Goal: Information Seeking & Learning: Learn about a topic

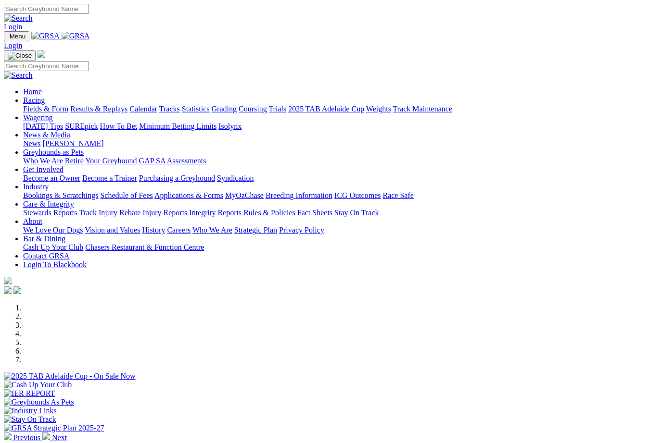
click at [45, 96] on link "Racing" at bounding box center [34, 100] width 22 height 8
click at [127, 105] on link "Results & Replays" at bounding box center [98, 109] width 57 height 8
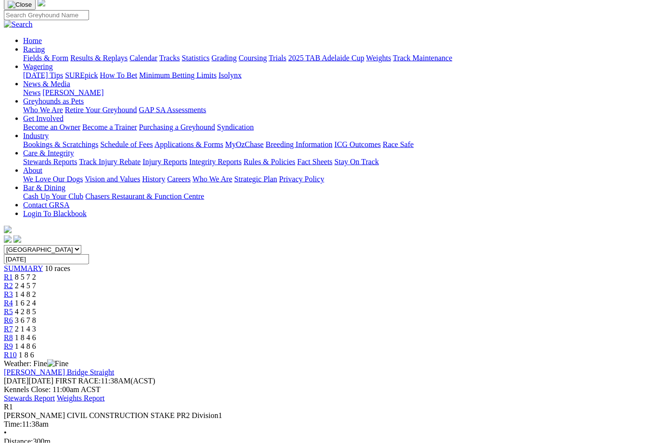
scroll to position [68, 0]
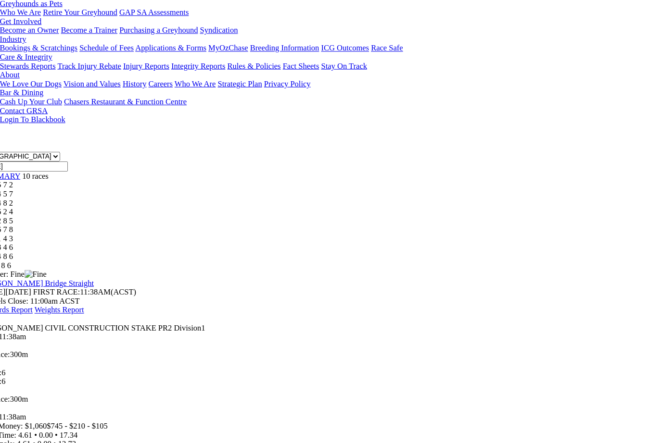
scroll to position [166, 5]
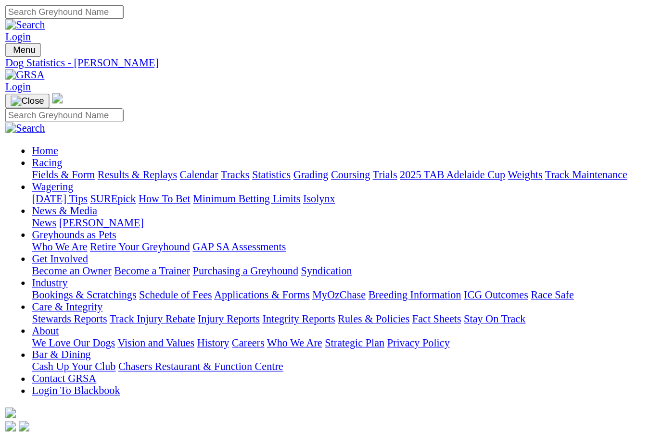
scroll to position [0, 0]
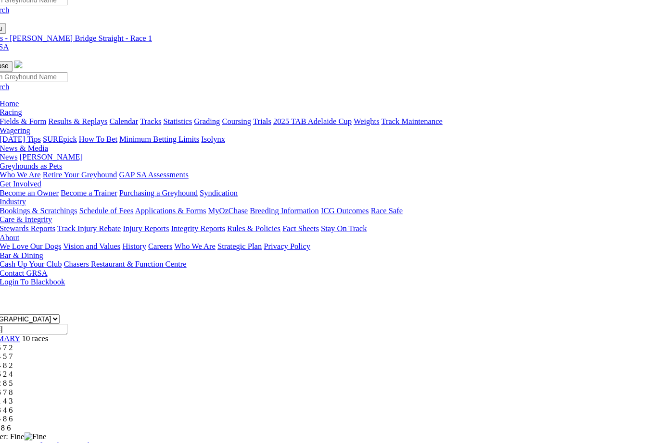
scroll to position [0, 3]
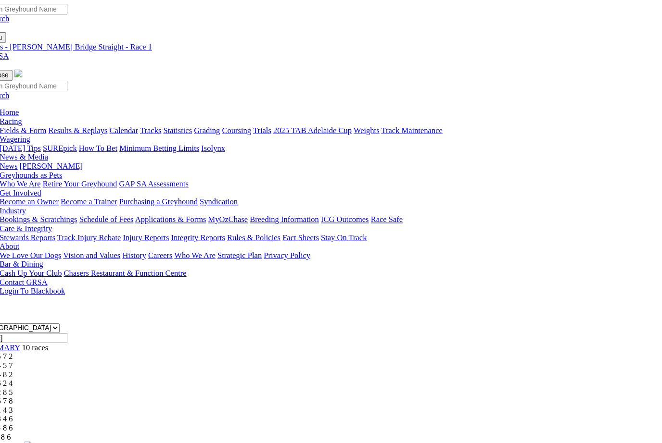
click at [22, 122] on link "Fields & Form" at bounding box center [42, 126] width 45 height 8
